Goal: Information Seeking & Learning: Learn about a topic

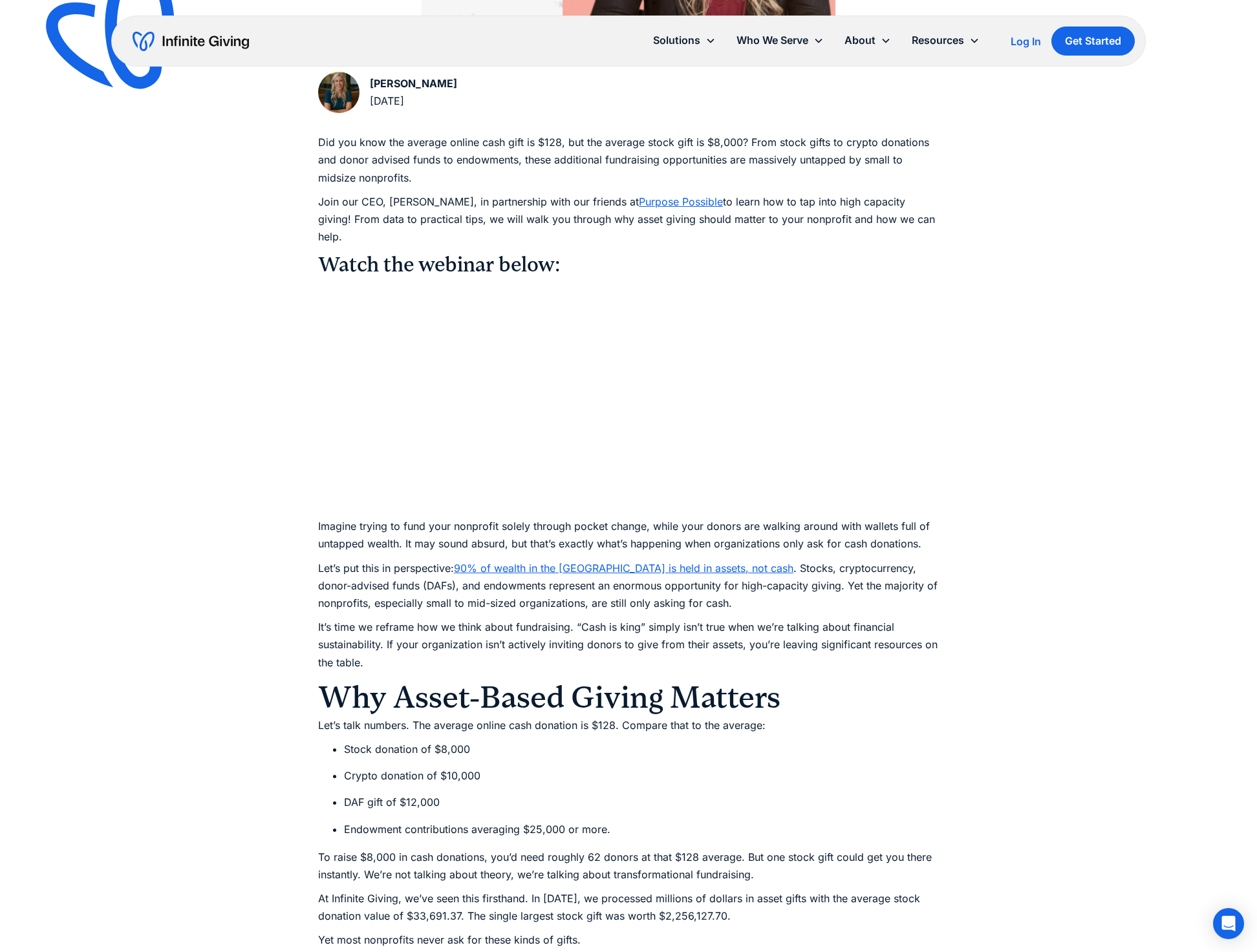
click at [196, 44] on img "home" at bounding box center [190, 41] width 116 height 21
